Goal: Information Seeking & Learning: Learn about a topic

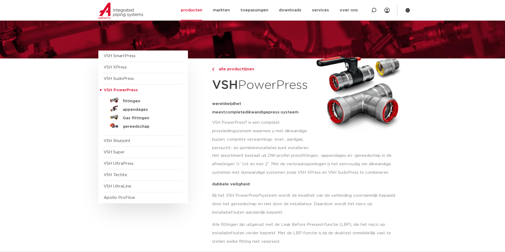
scroll to position [44, 0]
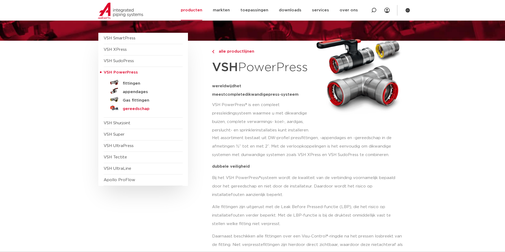
click at [124, 109] on h5 "gereedschap" at bounding box center [149, 109] width 52 height 5
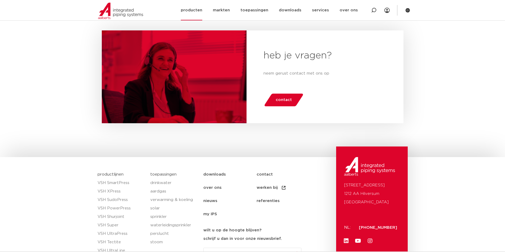
scroll to position [311, 0]
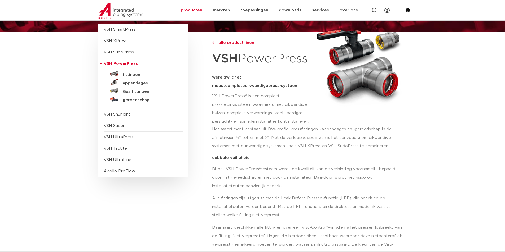
scroll to position [44, 0]
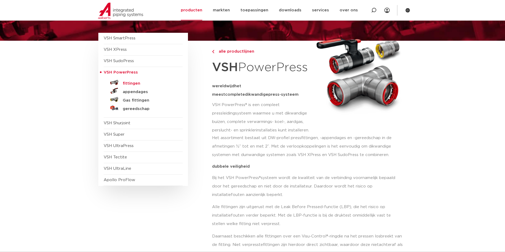
click at [130, 84] on h5 "fittingen" at bounding box center [149, 83] width 52 height 5
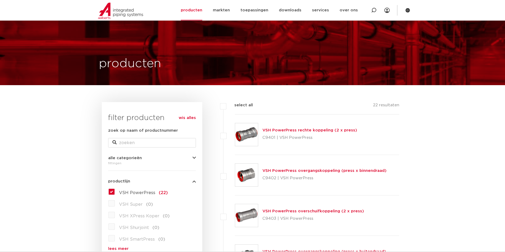
scroll to position [44, 0]
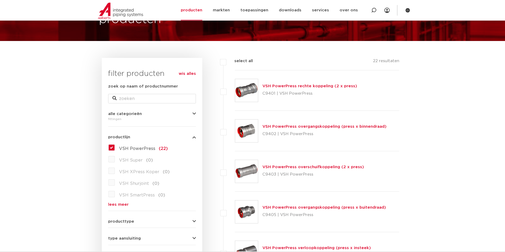
click at [275, 126] on link "VSH PowerPress overgangskoppeling (press x binnendraad)" at bounding box center [324, 127] width 124 height 4
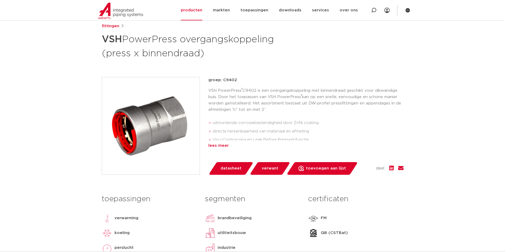
click at [218, 143] on div "lees meer" at bounding box center [305, 146] width 195 height 6
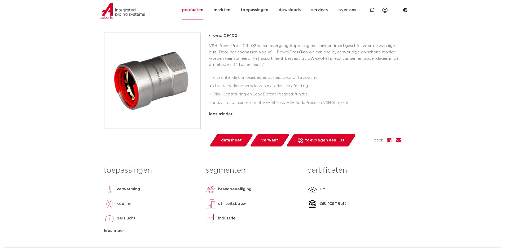
scroll to position [141, 0]
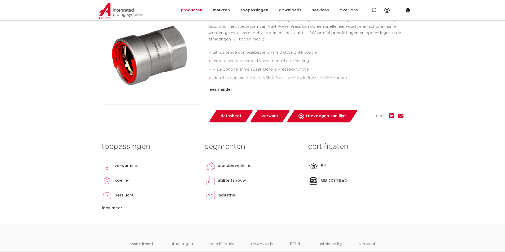
click at [227, 115] on span "datasheet" at bounding box center [230, 116] width 21 height 8
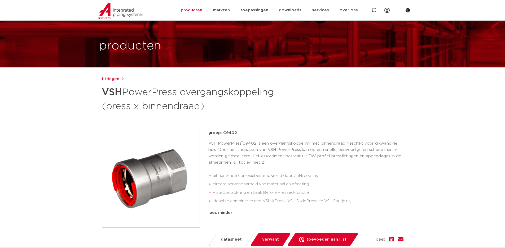
scroll to position [0, 0]
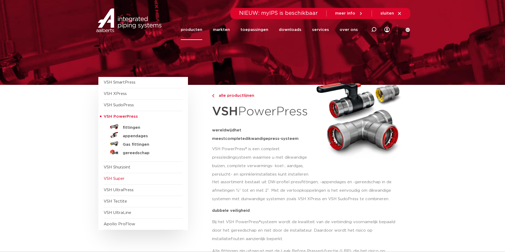
scroll to position [26, 0]
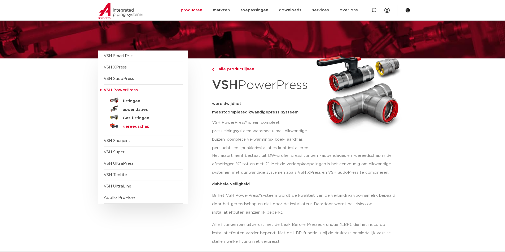
click at [127, 126] on h5 "gereedschap" at bounding box center [149, 127] width 52 height 5
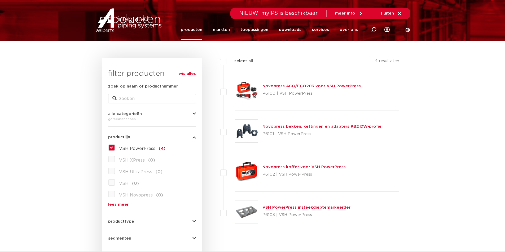
click at [291, 130] on p "P6101 | VSH PowerPress" at bounding box center [322, 134] width 120 height 8
click at [291, 126] on link "Novopress bekken, kettingen en adapters PB2 DW-profiel" at bounding box center [322, 127] width 120 height 4
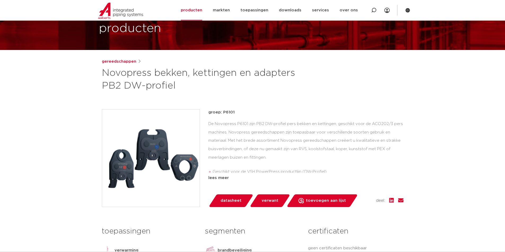
scroll to position [44, 0]
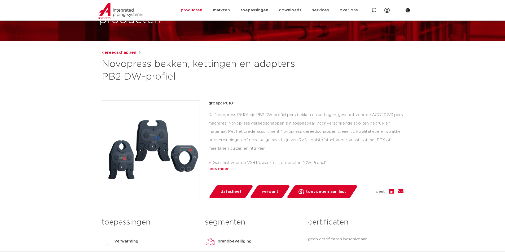
click at [221, 169] on div "lees meer" at bounding box center [305, 169] width 195 height 6
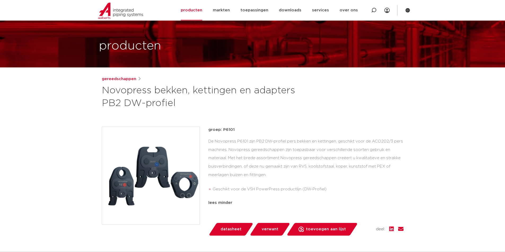
scroll to position [0, 0]
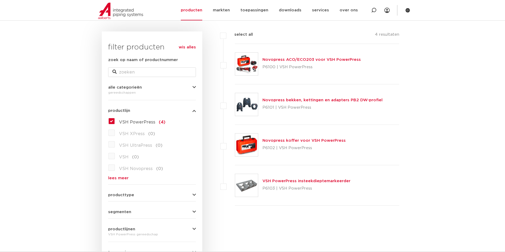
click at [115, 134] on label "VSH XPress (0)" at bounding box center [135, 133] width 40 height 8
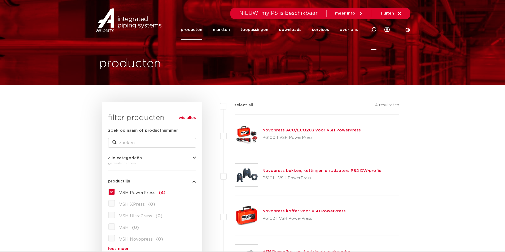
click at [374, 30] on icon at bounding box center [373, 29] width 5 height 5
type input "vsh xpress"
click button "Zoeken" at bounding box center [0, 0] width 0 height 0
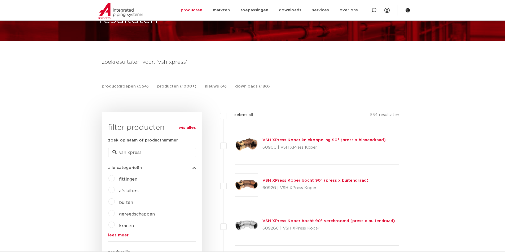
scroll to position [88, 0]
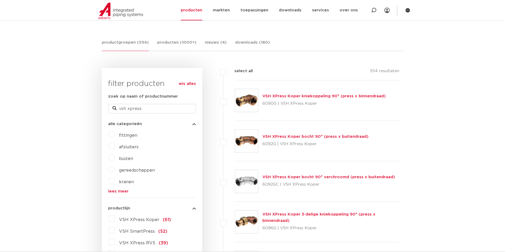
click at [115, 169] on label "gereedschappen" at bounding box center [135, 169] width 40 height 8
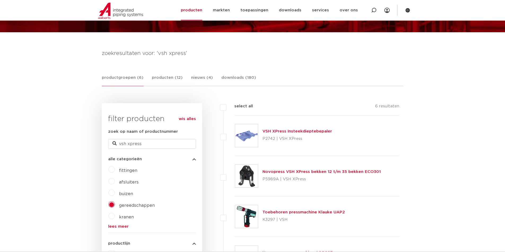
scroll to position [62, 0]
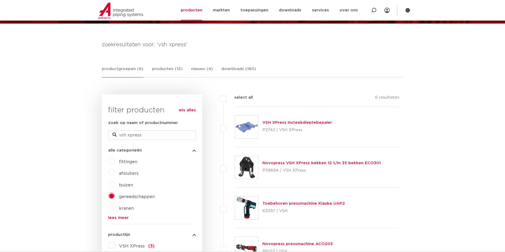
click at [294, 162] on link "Novopress VSH XPress bekken 12 t/m 35 bekken ECO301" at bounding box center [321, 163] width 118 height 4
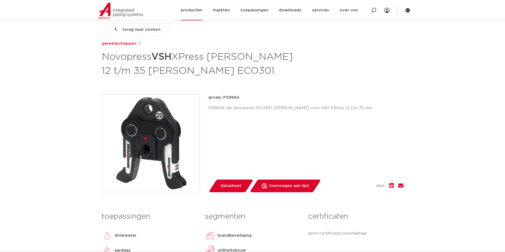
scroll to position [62, 0]
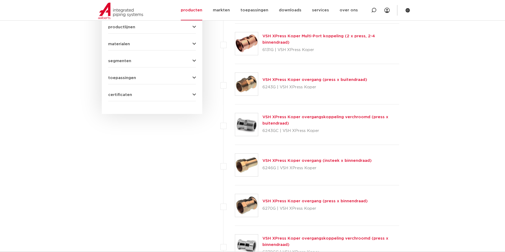
scroll to position [344, 0]
